Goal: Find contact information: Find contact information

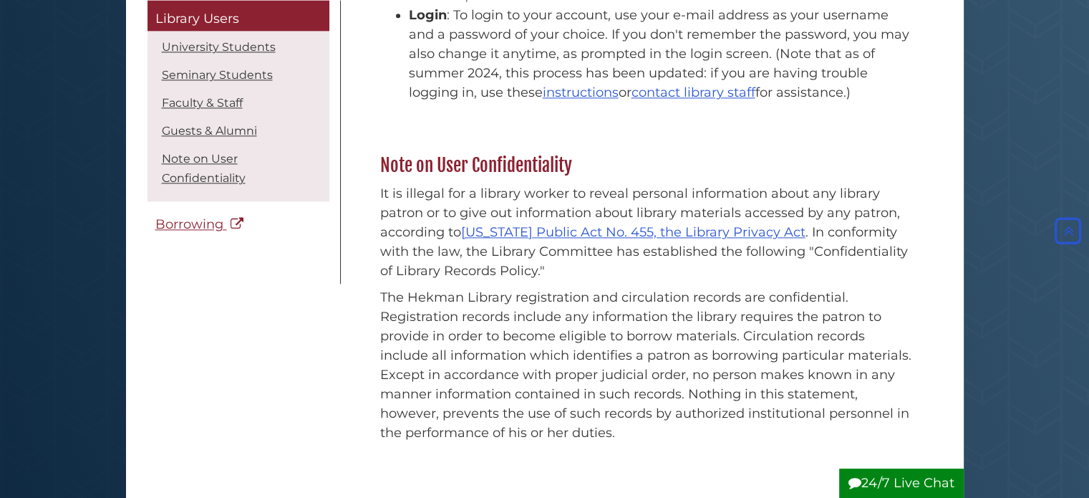
scroll to position [2363, 0]
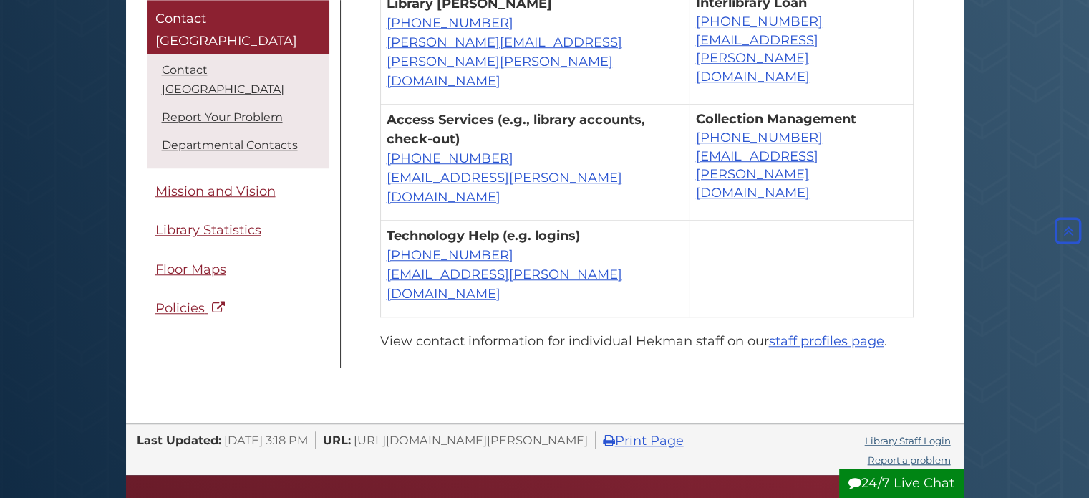
scroll to position [1146, 0]
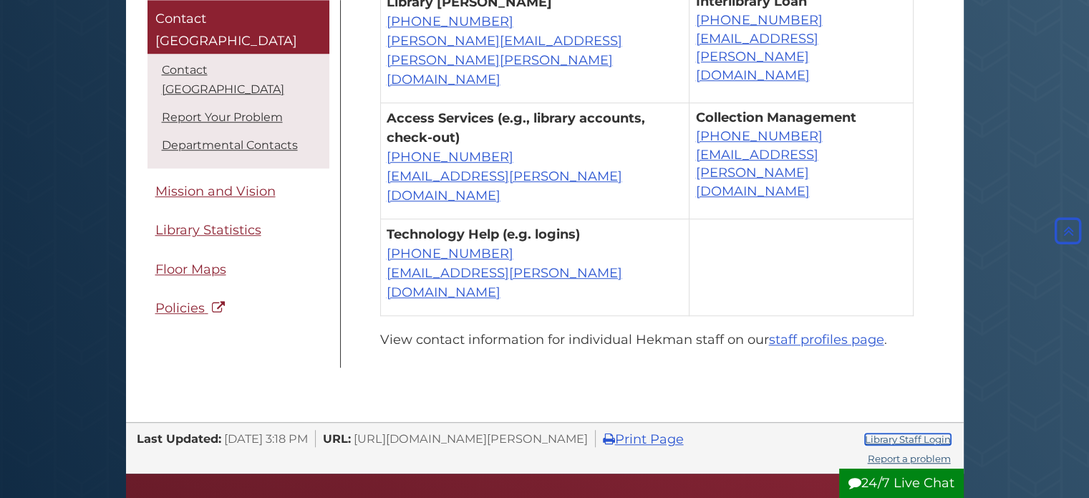
click at [896, 433] on link "Library Staff Login" at bounding box center [908, 438] width 86 height 11
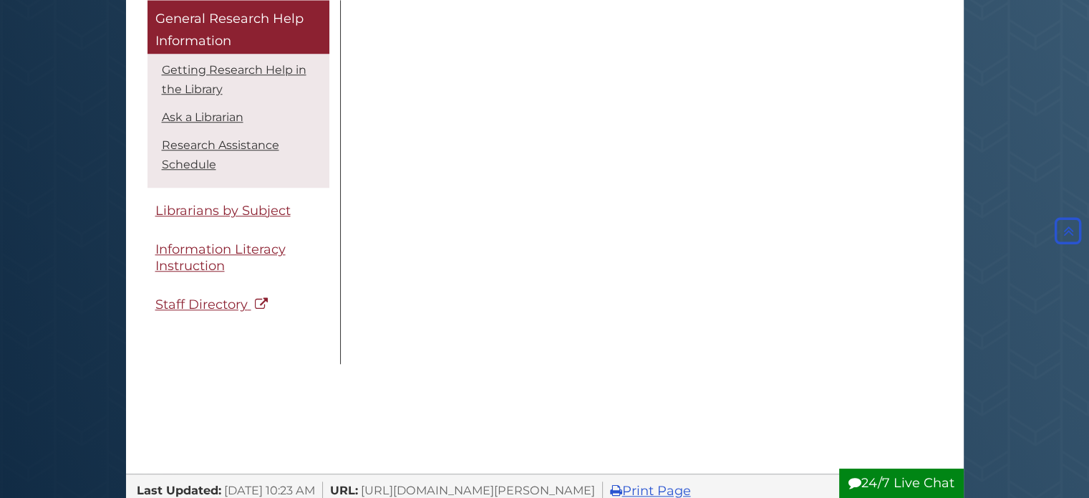
scroll to position [1432, 0]
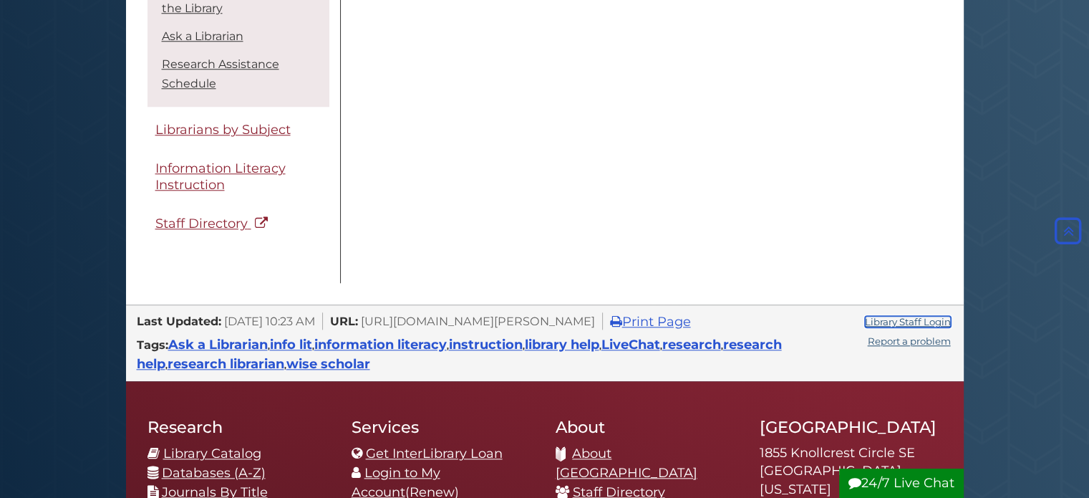
click at [910, 319] on link "Library Staff Login" at bounding box center [908, 321] width 86 height 11
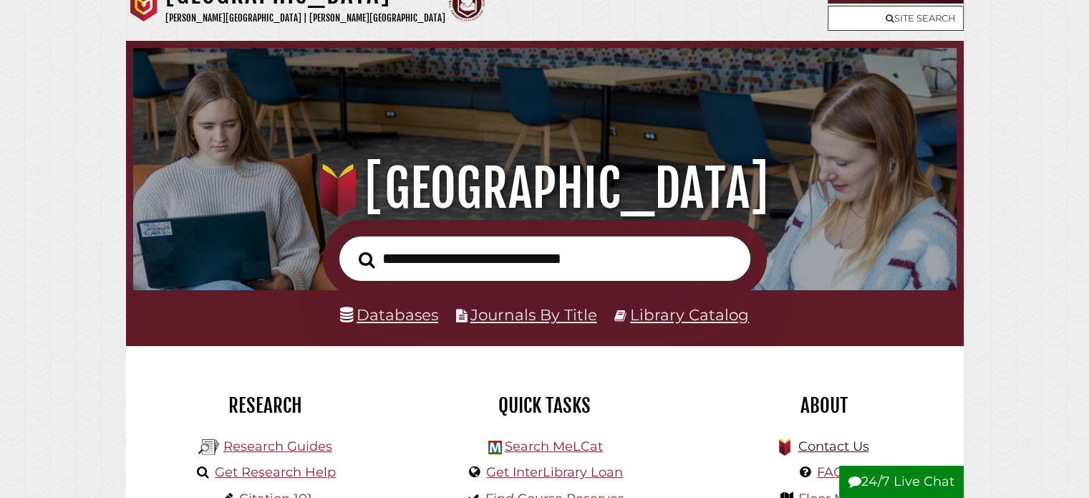
scroll to position [72, 0]
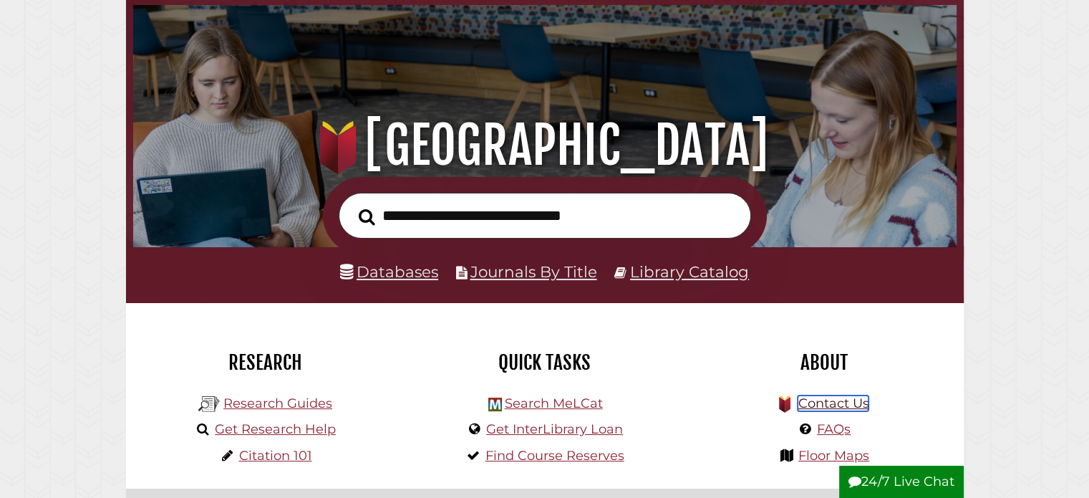
click at [823, 403] on link "Contact Us" at bounding box center [833, 403] width 71 height 16
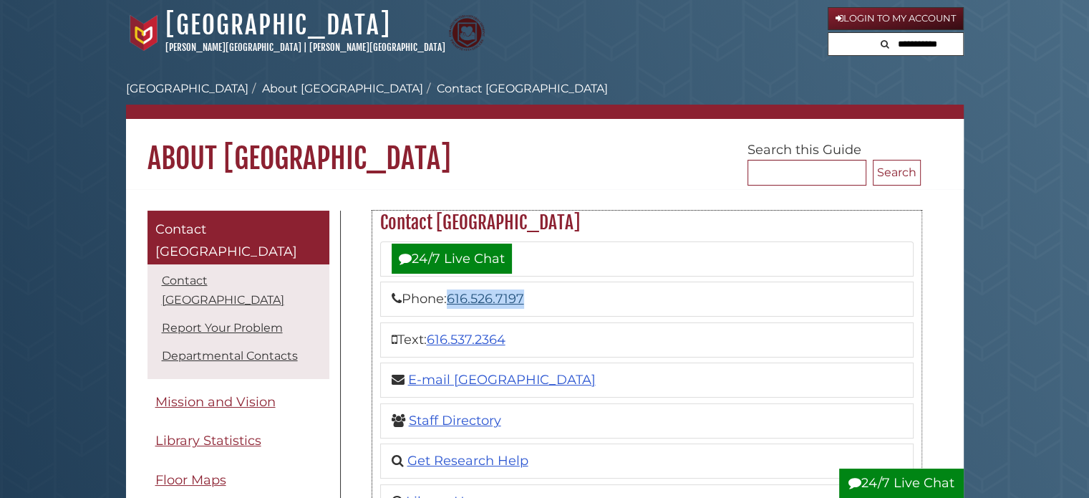
drag, startPoint x: 537, startPoint y: 297, endPoint x: 454, endPoint y: 298, distance: 83.1
click at [454, 298] on li "Phone: [PHONE_NUMBER]" at bounding box center [647, 298] width 534 height 35
copy link "616.526.7197"
click at [696, 291] on li "Phone: 616.526.7197" at bounding box center [647, 298] width 534 height 35
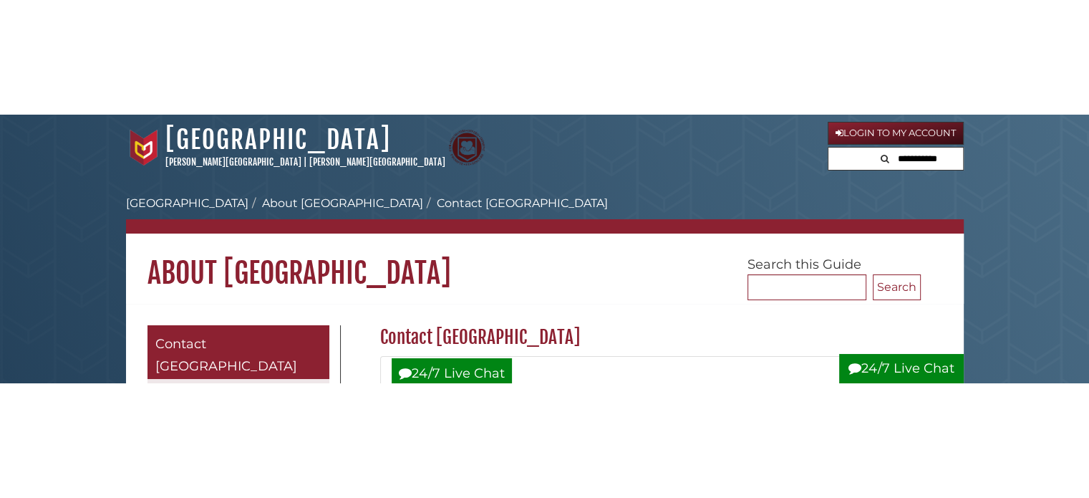
scroll to position [215, 0]
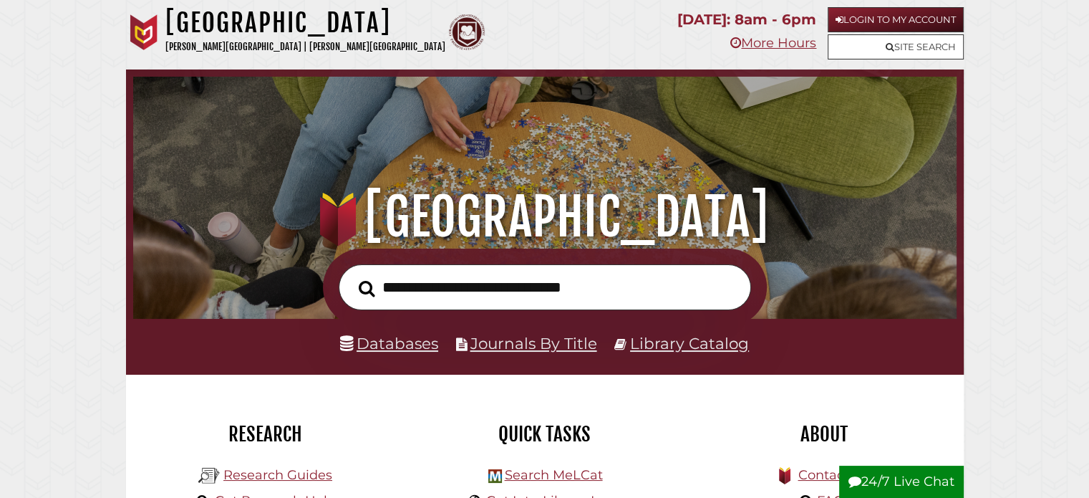
scroll to position [272, 816]
